Goal: Task Accomplishment & Management: Use online tool/utility

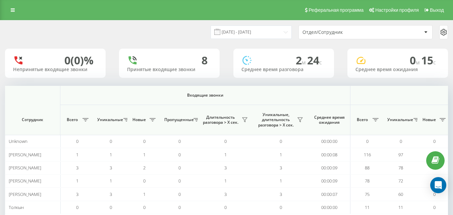
scroll to position [0, 493]
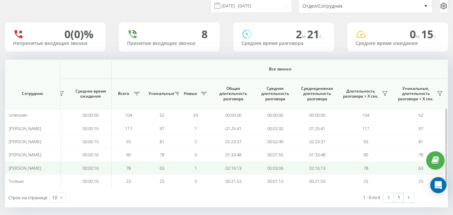
scroll to position [32, 0]
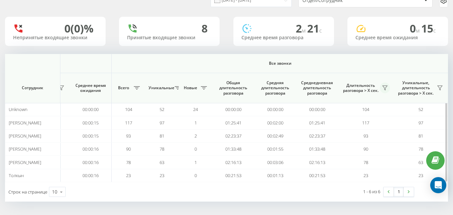
click at [386, 86] on icon at bounding box center [385, 88] width 5 height 4
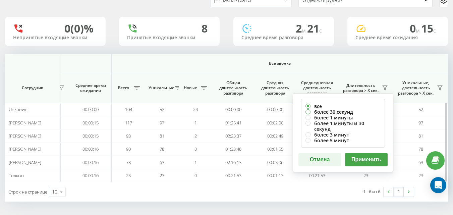
click at [344, 113] on label "более 30 секунд" at bounding box center [343, 112] width 75 height 6
radio input "true"
click at [364, 153] on button "Применить" at bounding box center [366, 159] width 43 height 13
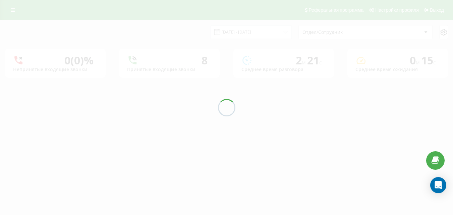
scroll to position [0, 0]
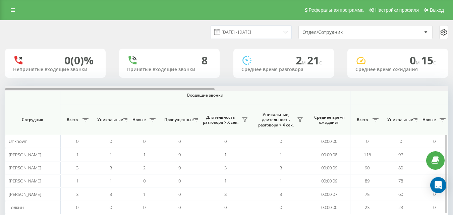
click at [439, 91] on div at bounding box center [226, 88] width 443 height 5
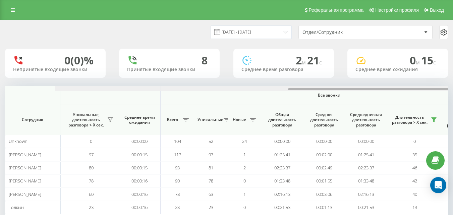
click at [439, 89] on div at bounding box center [276, 88] width 443 height 5
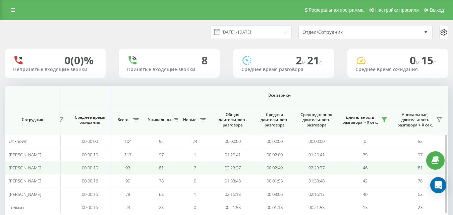
scroll to position [32, 0]
